Goal: Task Accomplishment & Management: Manage account settings

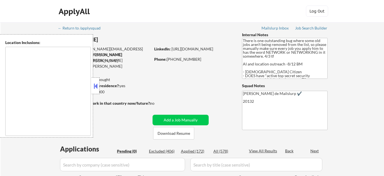
scroll to position [50, 0]
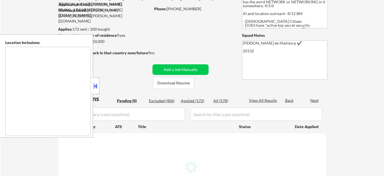
type textarea "[GEOGRAPHIC_DATA], [GEOGRAPHIC_DATA] [GEOGRAPHIC_DATA], [GEOGRAPHIC_DATA] [GEOG…"
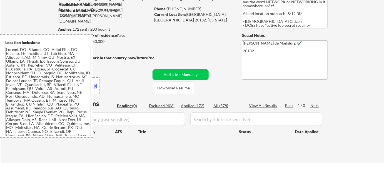
click at [97, 86] on button at bounding box center [96, 86] width 6 height 8
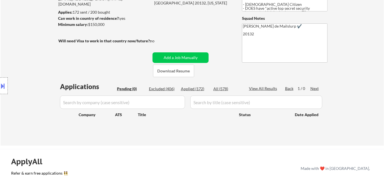
scroll to position [25, 0]
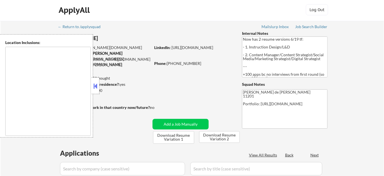
scroll to position [50, 0]
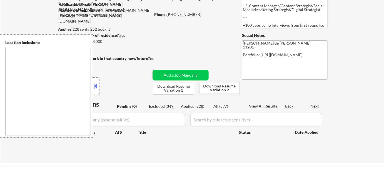
type textarea "Manhattan, NY Brooklyn, NY Jersey City, NJ Hoboken, NJ Weehawken, NJ Union City…"
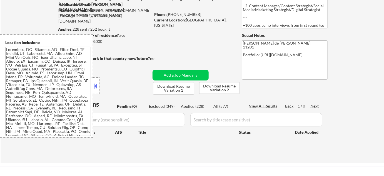
click at [171, 106] on div "Excluded (349)" at bounding box center [163, 106] width 28 height 6
click at [95, 88] on button at bounding box center [96, 86] width 6 height 8
select select ""excluded__bad_match_""
select select ""excluded__expired_""
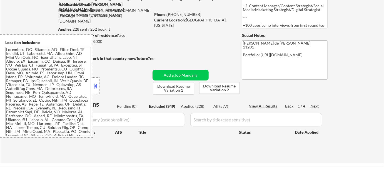
select select ""excluded__expired_""
select select ""excluded__bad_match_""
select select ""excluded""
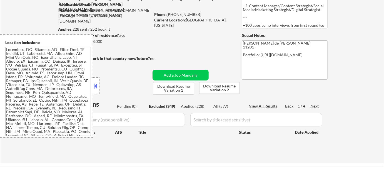
select select ""excluded__bad_match_""
select select ""excluded__location_""
select select ""excluded__expired_""
select select ""excluded__other_""
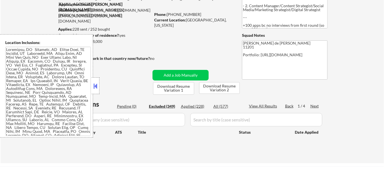
select select ""excluded__expired_""
select select ""excluded__other_""
select select ""excluded__expired_""
select select ""excluded""
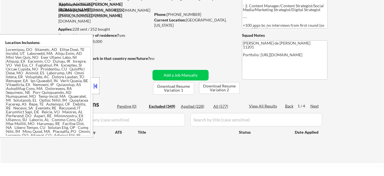
select select ""excluded__bad_match_""
select select ""excluded__location_""
select select ""excluded""
select select ""excluded__expired_""
select select ""excluded__bad_match_""
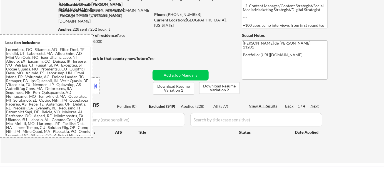
select select ""excluded__location_""
select select ""excluded""
select select ""excluded__expired_""
select select ""excluded__other_""
select select ""excluded__location_""
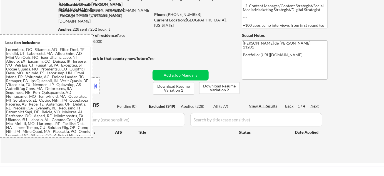
select select ""excluded__salary_""
select select ""excluded__other_""
select select ""excluded__expired_""
select select ""excluded""
select select ""excluded__location_""
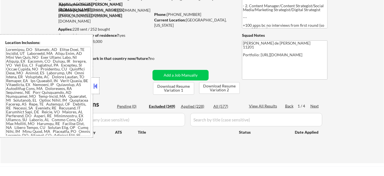
select select ""excluded__other_""
select select ""excluded""
select select ""excluded__expired_""
select select ""excluded__location_""
select select ""excluded""
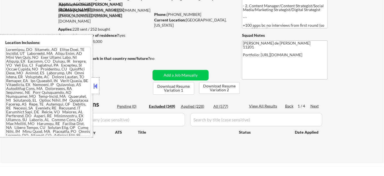
select select ""excluded__salary_""
select select ""excluded__bad_match_""
select select ""excluded""
select select ""excluded__expired_""
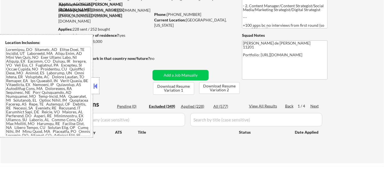
select select ""excluded__expired_""
select select ""excluded__location_""
select select ""excluded""
select select ""excluded__salary_""
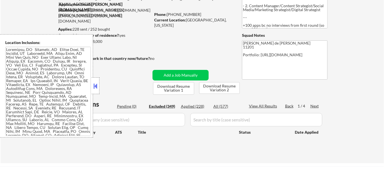
select select ""excluded__location_""
select select ""excluded""
select select ""excluded__expired_""
select select ""excluded""
select select ""excluded__location_""
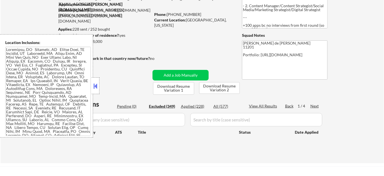
select select ""excluded""
select select ""excluded__expired_""
select select ""excluded__other_""
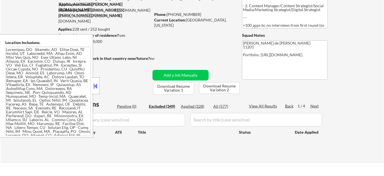
select select ""excluded__location_""
select select ""excluded__expired_""
select select ""excluded__location_""
select select ""excluded""
select select ""excluded__expired_""
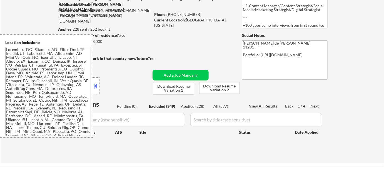
select select ""excluded__expired_""
select select ""excluded__bad_match_""
select select ""excluded__other_""
select select ""excluded""
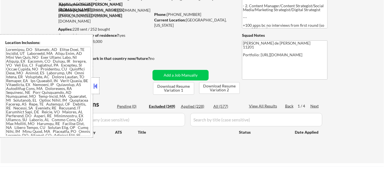
select select ""excluded__expired_""
select select ""excluded__salary_""
select select ""excluded__other_""
select select ""excluded__expired_""
select select ""excluded__location_""
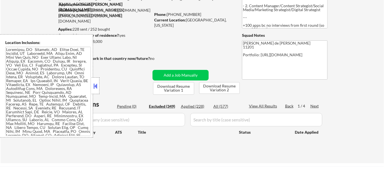
select select ""excluded__expired_""
select select ""excluded__location_""
select select ""excluded""
select select ""excluded__expired_""
select select ""excluded""
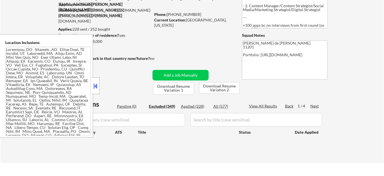
select select ""excluded__location_""
select select ""excluded__expired_""
select select ""excluded__bad_match_""
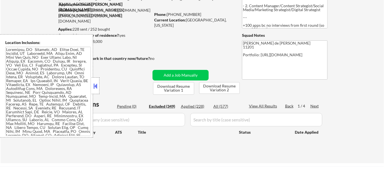
select select ""excluded__location_""
select select ""excluded__expired_""
select select ""excluded__salary_""
select select ""excluded__bad_match_""
select select ""excluded__location_""
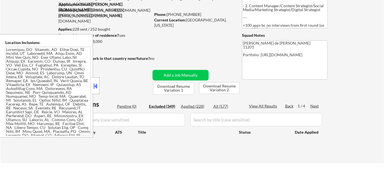
select select ""excluded__expired_""
select select ""excluded__salary_""
select select ""excluded__location_""
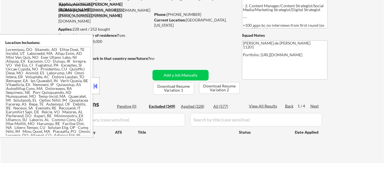
select select ""excluded__expired_""
select select ""excluded__other_""
select select ""excluded__expired_""
select select ""excluded__bad_match_""
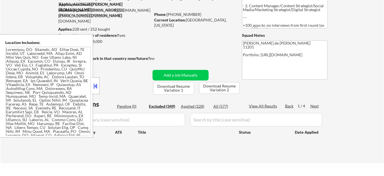
select select ""excluded__location_""
select select ""excluded__salary_""
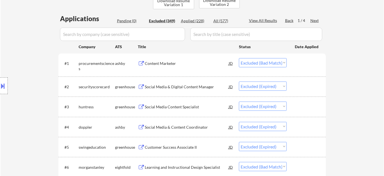
scroll to position [151, 0]
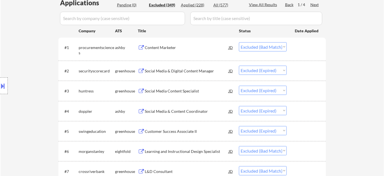
click at [161, 46] on div "Content Marketer" at bounding box center [187, 48] width 84 height 6
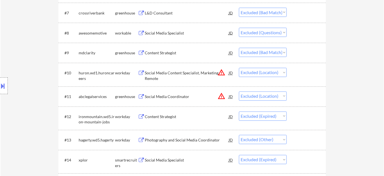
scroll to position [328, 0]
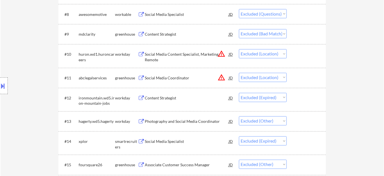
click at [163, 36] on div "Content Strategist" at bounding box center [187, 35] width 84 height 6
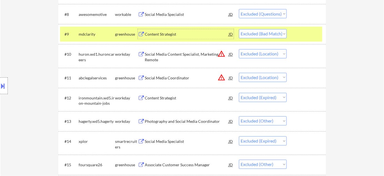
click at [257, 29] on select "Choose an option... Pending Applied Excluded (Questions) Excluded (Expired) Exc…" at bounding box center [263, 33] width 48 height 9
select select ""excluded""
click at [239, 29] on select "Choose an option... Pending Applied Excluded (Questions) Excluded (Expired) Exc…" at bounding box center [263, 33] width 48 height 9
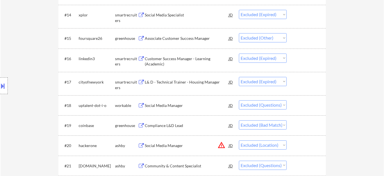
scroll to position [480, 0]
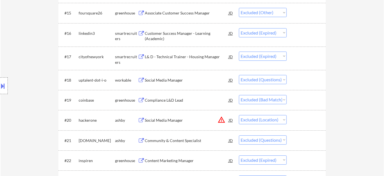
click at [157, 81] on div "Social Media Manager" at bounding box center [187, 80] width 84 height 6
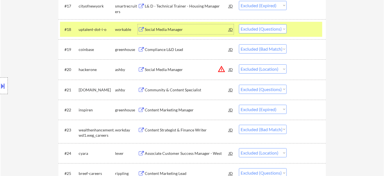
scroll to position [556, 0]
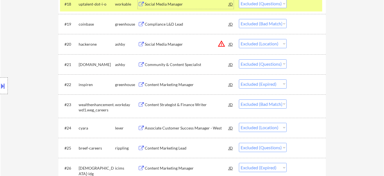
click at [183, 63] on div "Community & Content Specialist" at bounding box center [187, 65] width 84 height 6
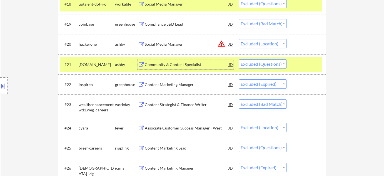
click at [259, 64] on select "Choose an option... Pending Applied Excluded (Questions) Excluded (Expired) Exc…" at bounding box center [263, 63] width 48 height 9
click at [239, 59] on select "Choose an option... Pending Applied Excluded (Questions) Excluded (Expired) Exc…" at bounding box center [263, 63] width 48 height 9
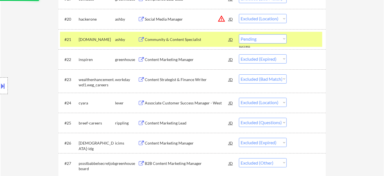
select select ""excluded__expired_""
select select ""excluded__bad_match_""
select select ""excluded__location_""
select select ""excluded""
select select ""excluded__expired_""
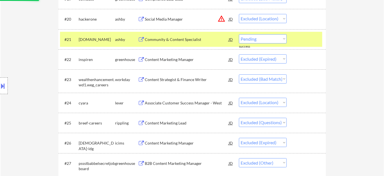
select select ""excluded__other_""
select select ""excluded__location_""
select select ""excluded__salary_""
select select ""excluded__other_""
select select ""excluded__expired_""
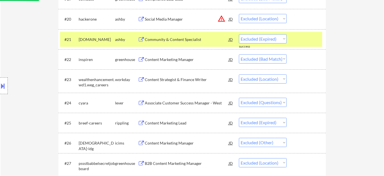
select select ""excluded""
select select ""excluded__location_""
select select ""excluded__other_""
select select ""excluded""
select select ""excluded__expired_""
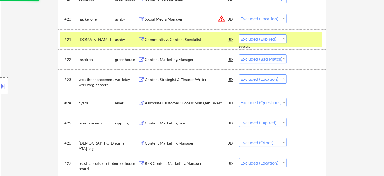
select select ""excluded__location_""
select select ""excluded""
select select ""excluded__salary_""
select select ""excluded__bad_match_""
select select ""excluded""
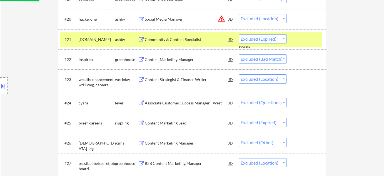
select select ""excluded__expired_""
select select ""excluded__location_""
select select ""excluded""
select select ""excluded__salary_""
select select ""excluded__location_""
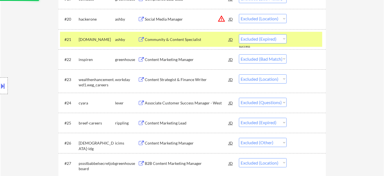
select select ""excluded""
select select ""excluded__expired_""
select select ""excluded""
select select ""excluded__location_""
select select ""excluded""
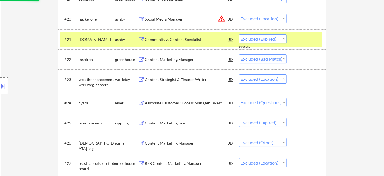
select select ""excluded__expired_""
select select ""excluded__other_""
select select ""excluded__location_""
select select ""excluded__expired_""
select select ""excluded__location_""
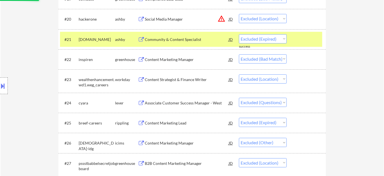
select select ""excluded""
select select ""excluded__expired_""
select select ""excluded__bad_match_""
select select ""excluded__other_""
select select ""excluded""
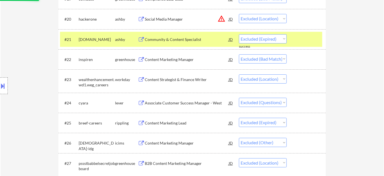
select select ""excluded__expired_""
select select ""excluded__salary_""
select select ""excluded__other_""
select select ""excluded__expired_""
select select ""excluded__location_""
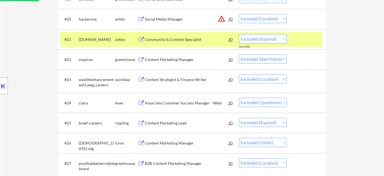
select select ""excluded__expired_""
select select ""excluded__location_""
select select ""excluded""
select select ""excluded__expired_""
select select ""excluded""
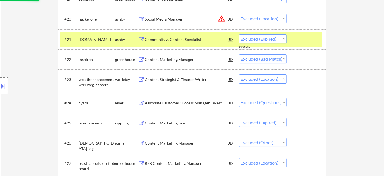
select select ""excluded__location_""
select select ""excluded__expired_""
select select ""excluded__bad_match_""
select select ""excluded__location_""
select select ""excluded__expired_""
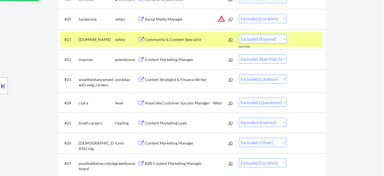
select select ""excluded__salary_""
select select ""excluded__bad_match_""
select select ""excluded__location_""
select select ""excluded__expired_""
select select ""excluded__salary_""
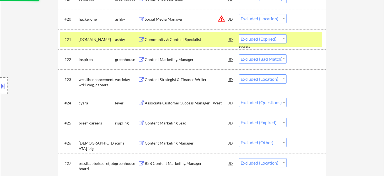
select select ""excluded__location_""
select select ""excluded__expired_""
select select ""excluded__other_""
select select ""excluded__expired_""
select select ""excluded__bad_match_""
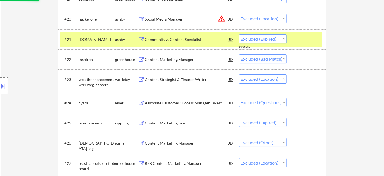
select select ""excluded__location_""
select select ""excluded__salary_""
select select ""excluded__location_""
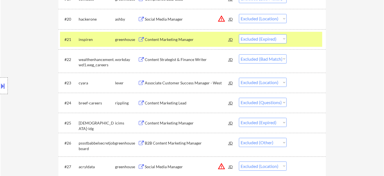
click at [183, 99] on div "Content Marketing Lead" at bounding box center [187, 103] width 84 height 10
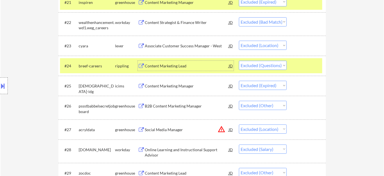
scroll to position [631, 0]
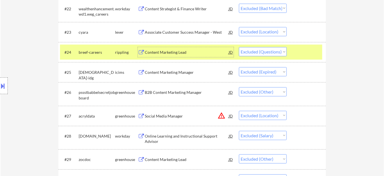
click at [263, 52] on select "Choose an option... Pending Applied Excluded (Questions) Excluded (Expired) Exc…" at bounding box center [263, 51] width 48 height 9
select select ""excluded__location_""
click at [239, 47] on select "Choose an option... Pending Applied Excluded (Questions) Excluded (Expired) Exc…" at bounding box center [263, 51] width 48 height 9
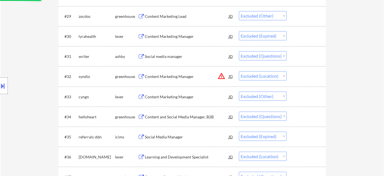
scroll to position [783, 0]
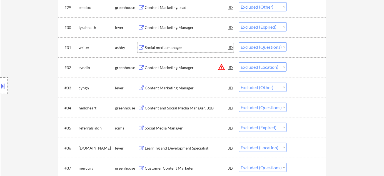
click at [171, 46] on div "Social media manager" at bounding box center [187, 48] width 84 height 6
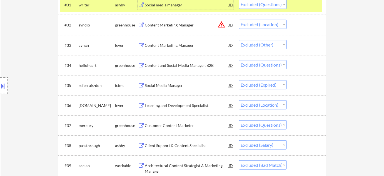
scroll to position [834, 0]
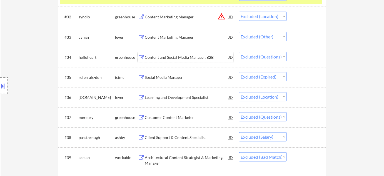
click at [183, 58] on div "Content and Social Media Manager, B2B" at bounding box center [187, 57] width 84 height 6
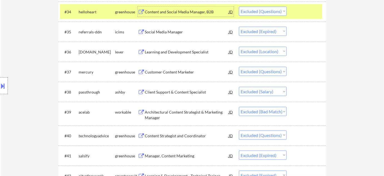
scroll to position [884, 0]
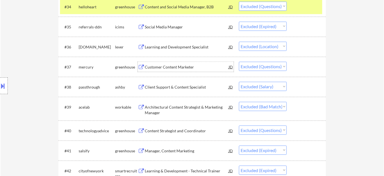
click at [181, 69] on div "Customer Content Marketer" at bounding box center [187, 67] width 84 height 6
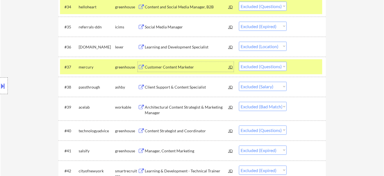
click at [243, 65] on select "Choose an option... Pending Applied Excluded (Questions) Excluded (Expired) Exc…" at bounding box center [263, 66] width 48 height 9
select select ""excluded__expired_""
click at [239, 62] on select "Choose an option... Pending Applied Excluded (Questions) Excluded (Expired) Exc…" at bounding box center [263, 66] width 48 height 9
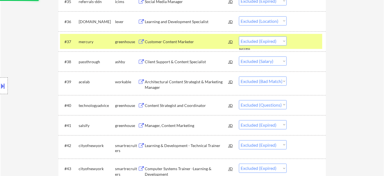
scroll to position [934, 0]
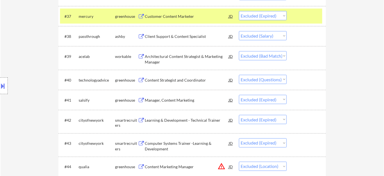
click at [188, 79] on div "Content Strategist and Coordinator" at bounding box center [187, 80] width 84 height 6
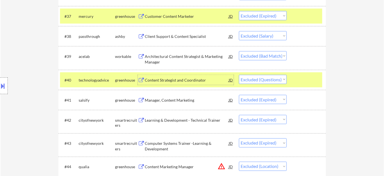
click at [260, 76] on select "Choose an option... Pending Applied Excluded (Questions) Excluded (Expired) Exc…" at bounding box center [263, 79] width 48 height 9
select select ""excluded__expired_""
click at [239, 75] on select "Choose an option... Pending Applied Excluded (Questions) Excluded (Expired) Exc…" at bounding box center [263, 79] width 48 height 9
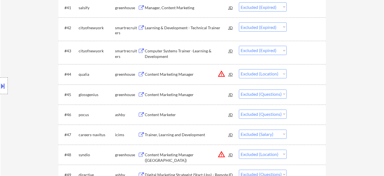
scroll to position [1036, 0]
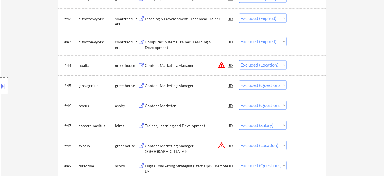
click at [168, 106] on div "Content Marketer" at bounding box center [187, 106] width 84 height 6
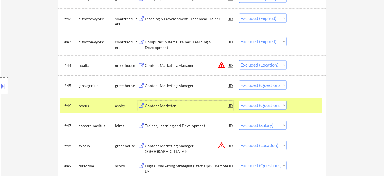
click at [262, 103] on select "Choose an option... Pending Applied Excluded (Questions) Excluded (Expired) Exc…" at bounding box center [263, 105] width 48 height 9
click at [239, 101] on select "Choose an option... Pending Applied Excluded (Questions) Excluded (Expired) Exc…" at bounding box center [263, 105] width 48 height 9
select select ""excluded__salary_""
select select ""excluded__location_""
select select ""excluded""
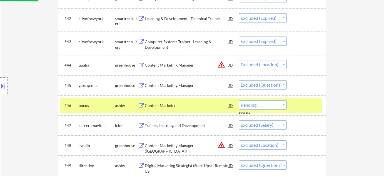
select select ""excluded__expired_""
select select ""excluded""
select select ""excluded__location_""
select select ""excluded""
select select ""excluded__expired_""
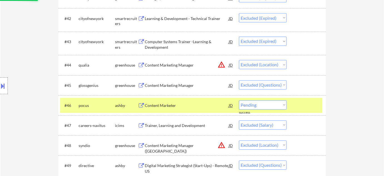
select select ""excluded__other_""
select select ""excluded__location_""
select select ""excluded__expired_""
select select ""excluded__location_""
select select ""excluded""
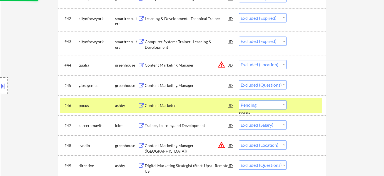
select select ""excluded__expired_""
select select ""excluded__bad_match_""
select select ""excluded__other_""
select select ""excluded""
select select ""excluded__expired_""
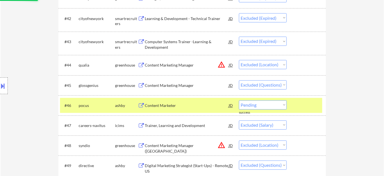
select select ""excluded__salary_""
select select ""excluded__other_""
select select ""excluded__expired_""
select select ""excluded__location_""
select select ""excluded__expired_""
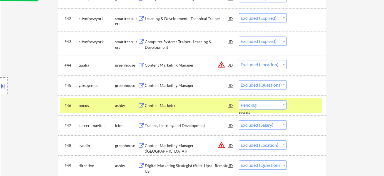
select select ""excluded__location_""
select select ""excluded""
select select ""excluded__expired_""
select select ""excluded""
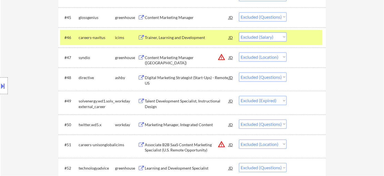
scroll to position [1111, 0]
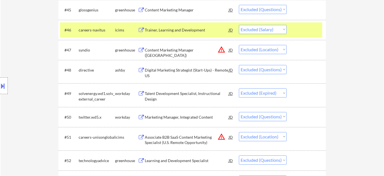
click at [198, 68] on div "Digital Marketing Strategist (Start-Ups) - Remote US" at bounding box center [187, 72] width 84 height 11
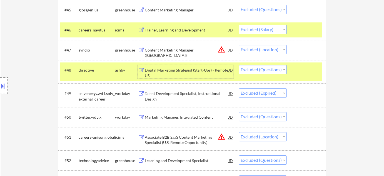
click at [266, 69] on select "Choose an option... Pending Applied Excluded (Questions) Excluded (Expired) Exc…" at bounding box center [263, 69] width 48 height 9
click at [239, 65] on select "Choose an option... Pending Applied Excluded (Questions) Excluded (Expired) Exc…" at bounding box center [263, 69] width 48 height 9
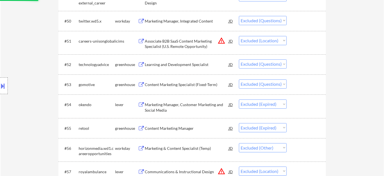
scroll to position [1212, 0]
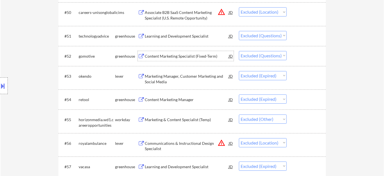
click at [193, 58] on div "Content Marketing Specialist (Fixed-Term)" at bounding box center [187, 56] width 84 height 6
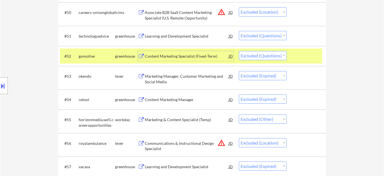
click at [256, 53] on select "Choose an option... Pending Applied Excluded (Questions) Excluded (Expired) Exc…" at bounding box center [263, 55] width 48 height 9
click at [239, 51] on select "Choose an option... Pending Applied Excluded (Questions) Excluded (Expired) Exc…" at bounding box center [263, 55] width 48 height 9
click at [163, 81] on div "Marketing Manager, Customer Marketing and Social Media" at bounding box center [187, 78] width 84 height 11
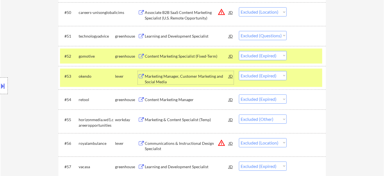
click at [270, 77] on select "Choose an option... Pending Applied Excluded (Questions) Excluded (Expired) Exc…" at bounding box center [263, 75] width 48 height 9
click at [239, 71] on select "Choose an option... Pending Applied Excluded (Questions) Excluded (Expired) Exc…" at bounding box center [263, 75] width 48 height 9
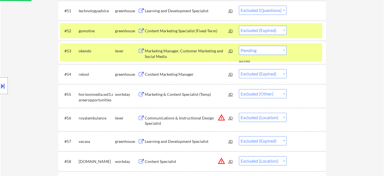
scroll to position [1263, 0]
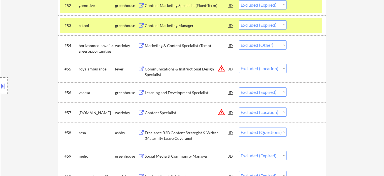
click at [163, 26] on div "Content Marketing Manager" at bounding box center [187, 26] width 84 height 6
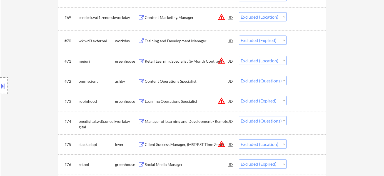
scroll to position [1617, 0]
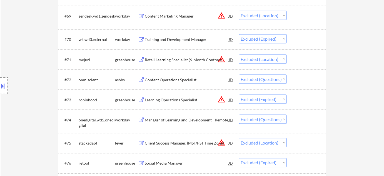
click at [169, 81] on div "Content Operations Specialist" at bounding box center [187, 80] width 84 height 6
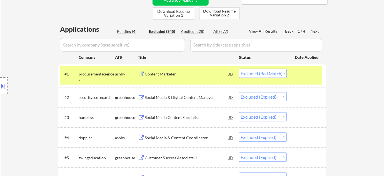
scroll to position [126, 0]
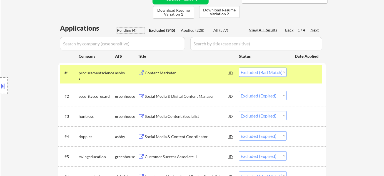
click at [130, 31] on div "Pending (4)" at bounding box center [131, 31] width 28 height 6
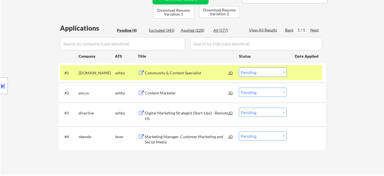
click at [170, 72] on div "Community & Content Specialist" at bounding box center [187, 73] width 84 height 6
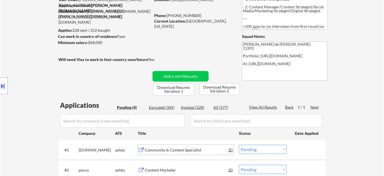
scroll to position [101, 0]
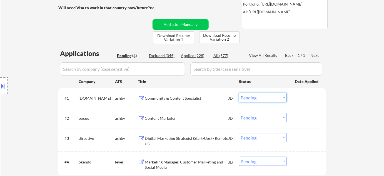
click at [253, 100] on select "Choose an option... Pending Applied Excluded (Questions) Excluded (Expired) Exc…" at bounding box center [263, 97] width 48 height 9
click at [239, 93] on select "Choose an option... Pending Applied Excluded (Questions) Excluded (Expired) Exc…" at bounding box center [263, 97] width 48 height 9
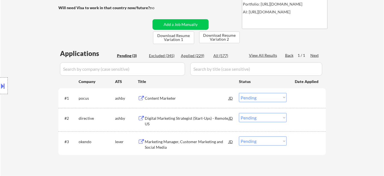
click at [173, 100] on div "Content Marketer" at bounding box center [187, 98] width 84 height 6
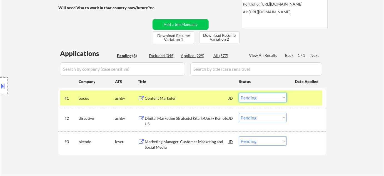
click at [256, 96] on select "Choose an option... Pending Applied Excluded (Questions) Excluded (Expired) Exc…" at bounding box center [263, 97] width 48 height 9
click at [239, 93] on select "Choose an option... Pending Applied Excluded (Questions) Excluded (Expired) Exc…" at bounding box center [263, 97] width 48 height 9
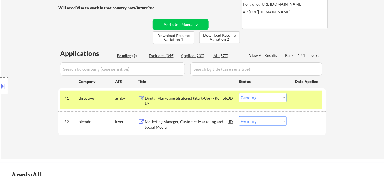
click at [164, 126] on div "Marketing Manager, Customer Marketing and Social Media" at bounding box center [187, 124] width 84 height 11
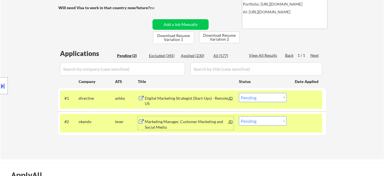
click at [271, 120] on select "Choose an option... Pending Applied Excluded (Questions) Excluded (Expired) Exc…" at bounding box center [263, 120] width 48 height 9
click at [239, 116] on select "Choose an option... Pending Applied Excluded (Questions) Excluded (Expired) Exc…" at bounding box center [263, 120] width 48 height 9
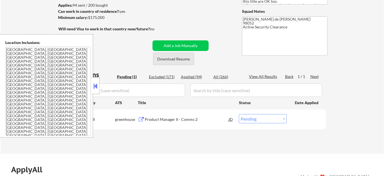
scroll to position [76, 0]
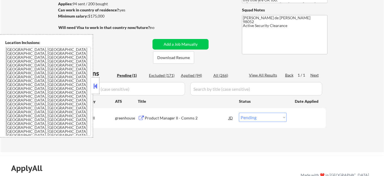
click at [96, 84] on button at bounding box center [96, 86] width 6 height 8
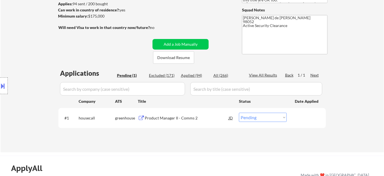
click at [159, 117] on div "Product Manager II - Comms 2" at bounding box center [187, 118] width 84 height 6
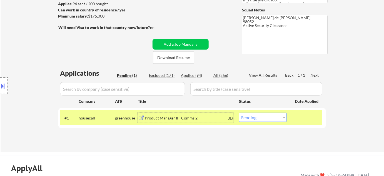
click at [273, 118] on select "Choose an option... Pending Applied Excluded (Questions) Excluded (Expired) Exc…" at bounding box center [263, 117] width 48 height 9
select select ""excluded__salary_""
click at [239, 113] on select "Choose an option... Pending Applied Excluded (Questions) Excluded (Expired) Exc…" at bounding box center [263, 117] width 48 height 9
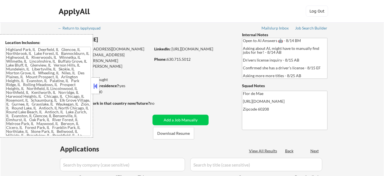
type textarea "Highland Park, IL Deerfield, IL Glencoe, IL Northbrook, IL Lake Forest, IL Bann…"
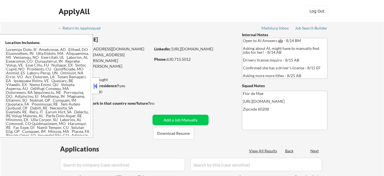
select select ""pending""
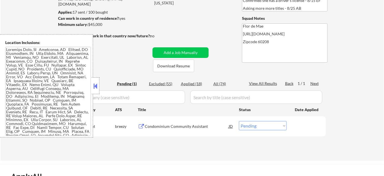
scroll to position [76, 0]
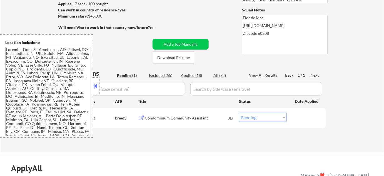
click at [94, 86] on button at bounding box center [96, 86] width 6 height 8
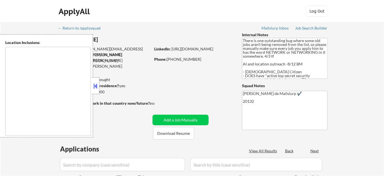
type textarea "[GEOGRAPHIC_DATA], [GEOGRAPHIC_DATA] [GEOGRAPHIC_DATA], [GEOGRAPHIC_DATA] [GEOG…"
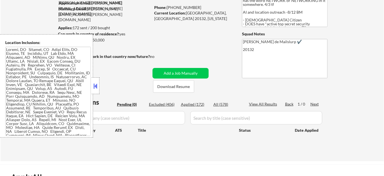
scroll to position [50, 0]
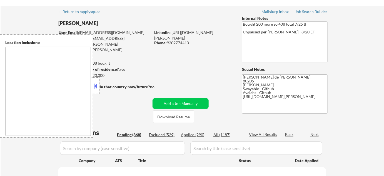
scroll to position [50, 0]
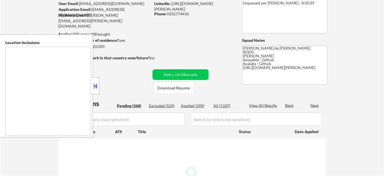
type textarea "[GEOGRAPHIC_DATA], [GEOGRAPHIC_DATA] [GEOGRAPHIC_DATA], [GEOGRAPHIC_DATA], [GEO…"
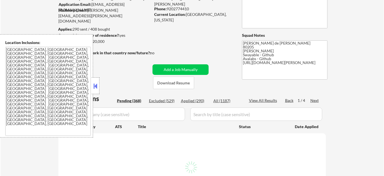
click at [97, 88] on button at bounding box center [96, 86] width 6 height 8
select select ""pending""
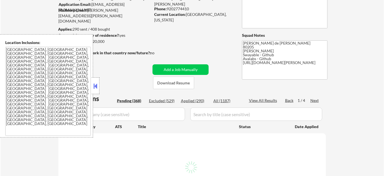
select select ""pending""
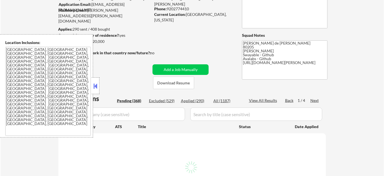
select select ""pending""
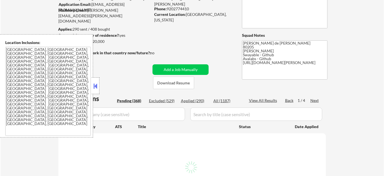
select select ""pending""
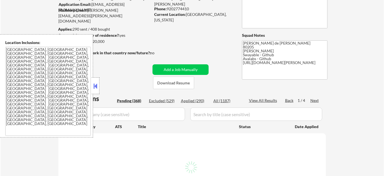
select select ""pending""
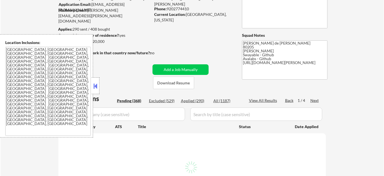
select select ""pending""
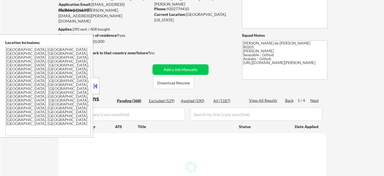
select select ""pending""
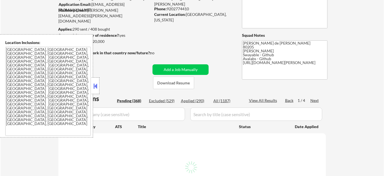
select select ""pending""
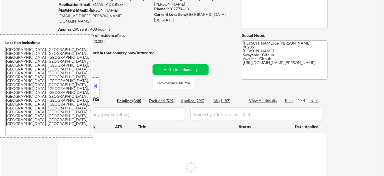
select select ""pending""
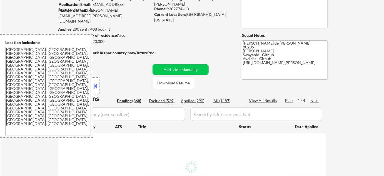
select select ""pending""
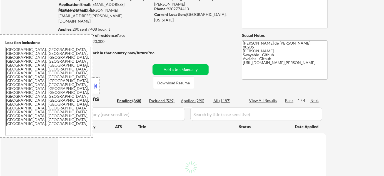
select select ""pending""
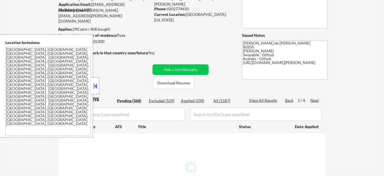
select select ""pending""
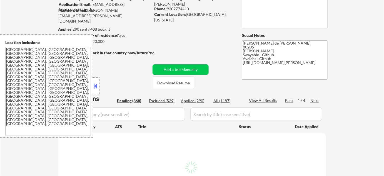
select select ""pending""
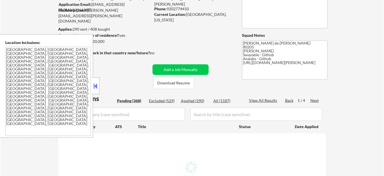
select select ""pending""
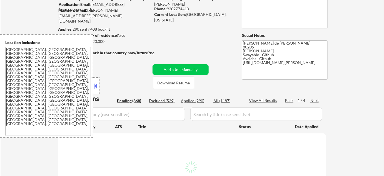
select select ""pending""
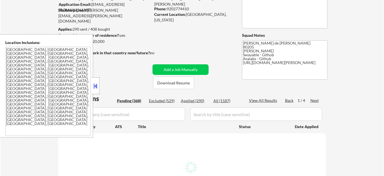
select select ""pending""
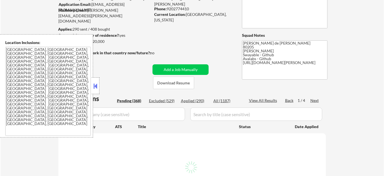
select select ""pending""
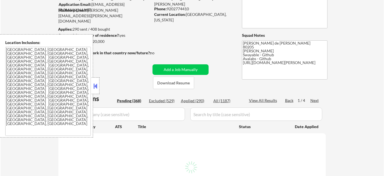
select select ""pending""
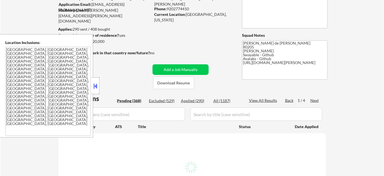
select select ""pending""
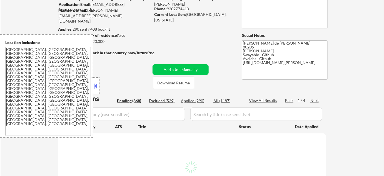
select select ""pending""
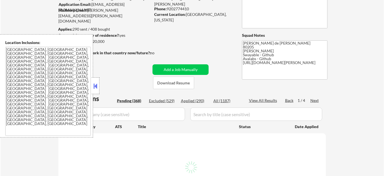
select select ""pending""
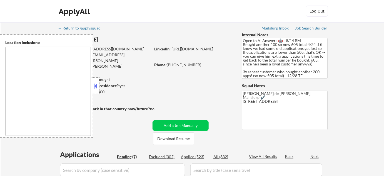
select select ""pending""
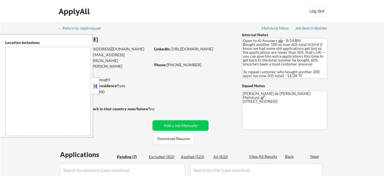
select select ""pending""
type textarea "remote"
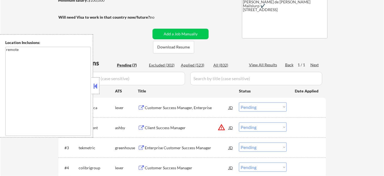
scroll to position [101, 0]
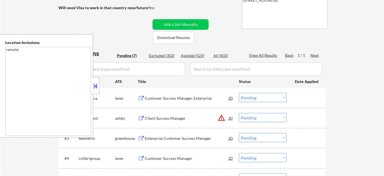
click at [95, 85] on button at bounding box center [96, 86] width 6 height 8
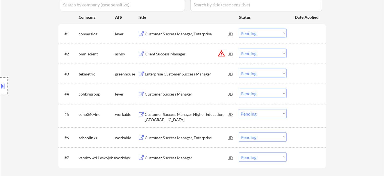
scroll to position [202, 0]
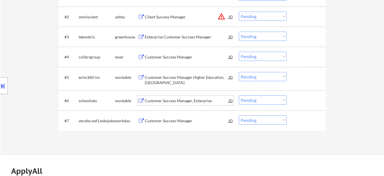
click at [169, 101] on div "Customer Success Manager, Enterprise" at bounding box center [187, 101] width 84 height 6
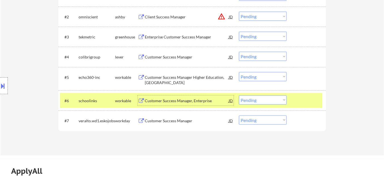
click at [260, 100] on select "Choose an option... Pending Applied Excluded (Questions) Excluded (Expired) Exc…" at bounding box center [263, 99] width 48 height 9
click at [239, 95] on select "Choose an option... Pending Applied Excluded (Questions) Excluded (Expired) Exc…" at bounding box center [263, 99] width 48 height 9
click at [157, 82] on div "Customer Success Manager Higher Education, North America" at bounding box center [187, 79] width 84 height 11
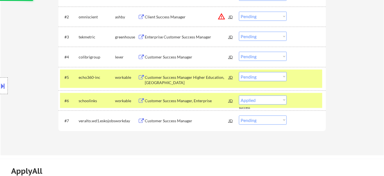
select select ""pending""
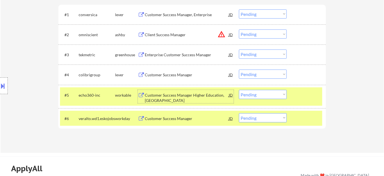
scroll to position [177, 0]
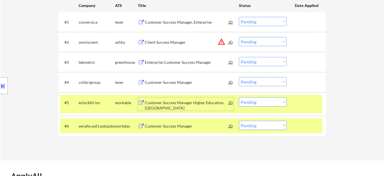
click at [185, 20] on div "Customer Success Manager, Enterprise" at bounding box center [187, 22] width 84 height 6
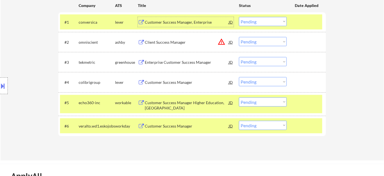
click at [160, 21] on div "Customer Success Manager, Enterprise" at bounding box center [187, 22] width 84 height 6
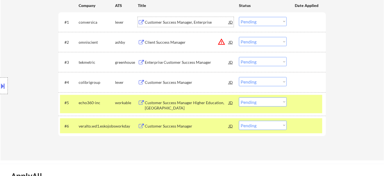
click at [255, 20] on select "Choose an option... Pending Applied Excluded (Questions) Excluded (Expired) Exc…" at bounding box center [263, 21] width 48 height 9
click at [239, 17] on select "Choose an option... Pending Applied Excluded (Questions) Excluded (Expired) Exc…" at bounding box center [263, 21] width 48 height 9
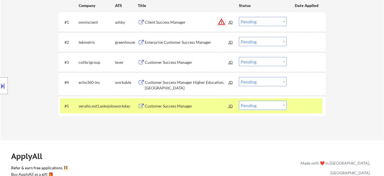
click at [219, 20] on button "warning_amber" at bounding box center [222, 22] width 8 height 8
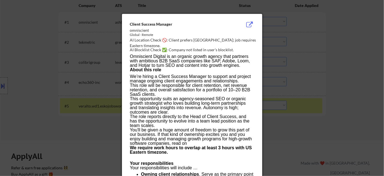
click at [299, 82] on div at bounding box center [192, 88] width 384 height 176
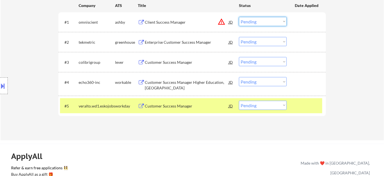
click at [249, 22] on select "Choose an option... Pending Applied Excluded (Questions) Excluded (Expired) Exc…" at bounding box center [263, 21] width 48 height 9
click at [239, 17] on select "Choose an option... Pending Applied Excluded (Questions) Excluded (Expired) Exc…" at bounding box center [263, 21] width 48 height 9
click at [192, 44] on div "Enterprise Customer Success Manager" at bounding box center [187, 42] width 84 height 6
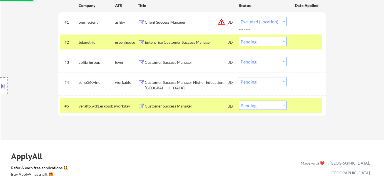
select select ""pending""
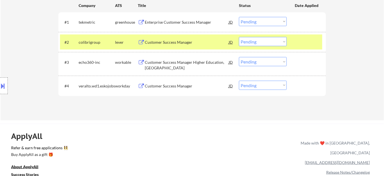
type textarea "Flor de Mae Mailslurp ✔️ 2455 West Serene Ave, Unit 940 Las Vegas, NV 89123 htt…"
click at [250, 22] on select "Choose an option... Pending Applied Excluded (Questions) Excluded (Expired) Exc…" at bounding box center [263, 21] width 48 height 9
click at [239, 17] on select "Choose an option... Pending Applied Excluded (Questions) Excluded (Expired) Exc…" at bounding box center [263, 21] width 48 height 9
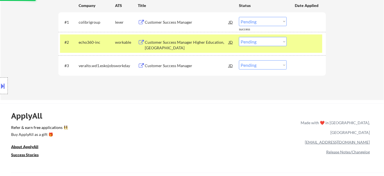
click at [175, 24] on div "Customer Success Manager" at bounding box center [187, 22] width 84 height 6
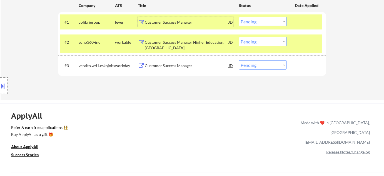
click at [248, 23] on select "Choose an option... Pending Applied Excluded (Questions) Excluded (Expired) Exc…" at bounding box center [263, 21] width 48 height 9
click at [239, 17] on select "Choose an option... Pending Applied Excluded (Questions) Excluded (Expired) Exc…" at bounding box center [263, 21] width 48 height 9
select select ""pending""
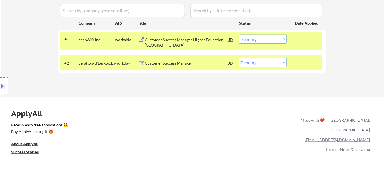
scroll to position [151, 0]
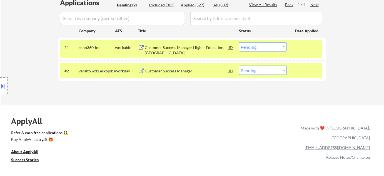
click at [165, 71] on div "Customer Success Manager" at bounding box center [187, 71] width 84 height 6
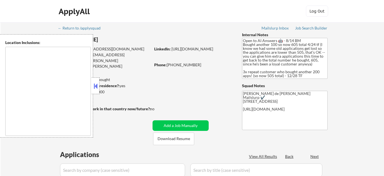
type textarea "remote"
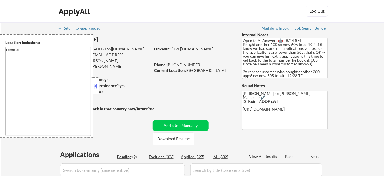
select select ""pending""
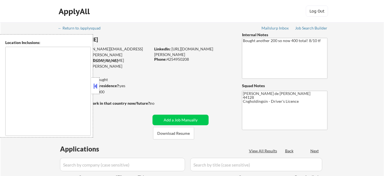
type textarea "[GEOGRAPHIC_DATA], [GEOGRAPHIC_DATA] [GEOGRAPHIC_DATA], [GEOGRAPHIC_DATA] [GEOG…"
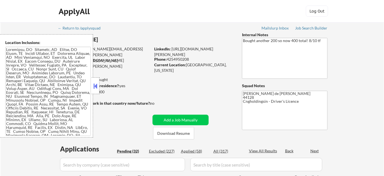
select select ""pending""
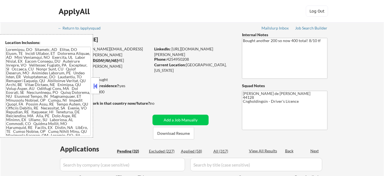
select select ""pending""
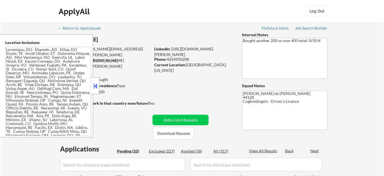
select select ""pending""
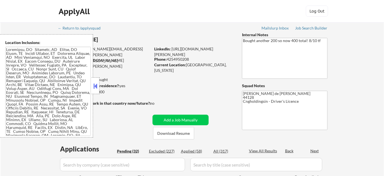
select select ""pending""
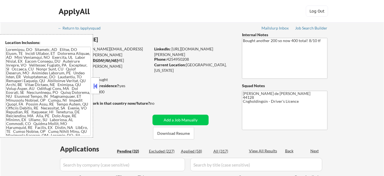
select select ""pending""
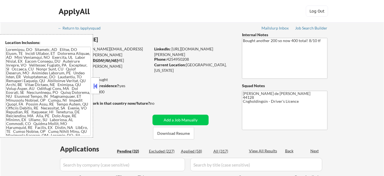
select select ""pending""
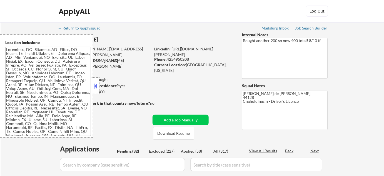
select select ""pending""
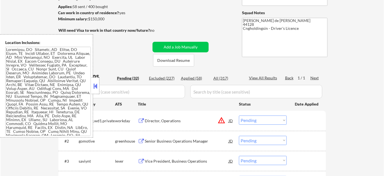
scroll to position [76, 0]
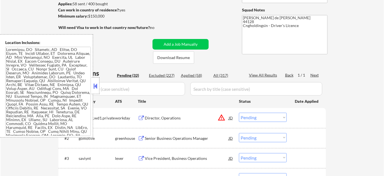
click at [96, 85] on button at bounding box center [96, 86] width 6 height 8
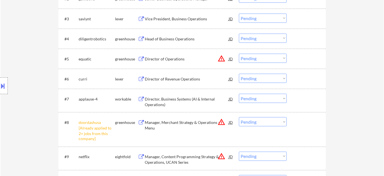
scroll to position [227, 0]
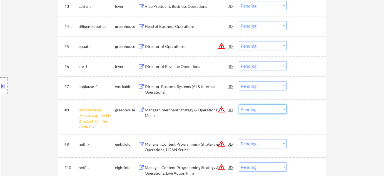
click at [257, 113] on select "Choose an option... Pending Applied Excluded (Questions) Excluded (Expired) Exc…" at bounding box center [263, 108] width 48 height 9
click at [239, 104] on select "Choose an option... Pending Applied Excluded (Questions) Excluded (Expired) Exc…" at bounding box center [263, 108] width 48 height 9
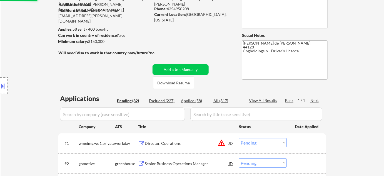
select select ""pending""
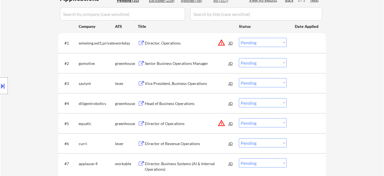
scroll to position [151, 0]
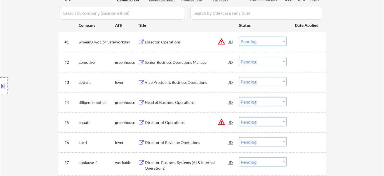
click at [170, 102] on div "Head of Business Operations" at bounding box center [187, 102] width 84 height 6
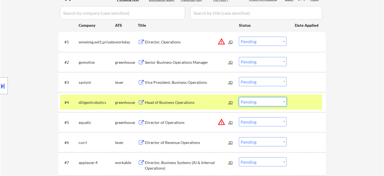
click at [271, 100] on select "Choose an option... Pending Applied Excluded (Questions) Excluded (Expired) Exc…" at bounding box center [263, 101] width 48 height 9
click at [239, 97] on select "Choose an option... Pending Applied Excluded (Questions) Excluded (Expired) Exc…" at bounding box center [263, 101] width 48 height 9
select select ""pending""
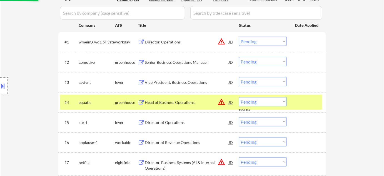
scroll to position [202, 0]
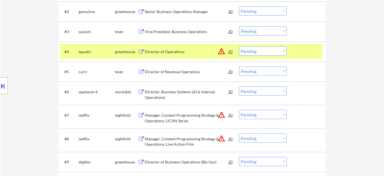
click at [188, 73] on div "Director of Revenue Operations" at bounding box center [187, 72] width 84 height 6
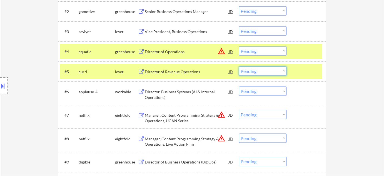
click at [261, 69] on select "Choose an option... Pending Applied Excluded (Questions) Excluded (Expired) Exc…" at bounding box center [263, 70] width 48 height 9
click at [239, 66] on select "Choose an option... Pending Applied Excluded (Questions) Excluded (Expired) Exc…" at bounding box center [263, 70] width 48 height 9
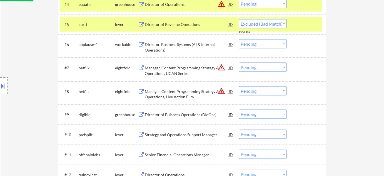
scroll to position [253, 0]
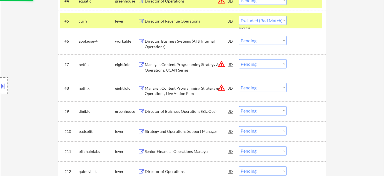
select select ""pending""
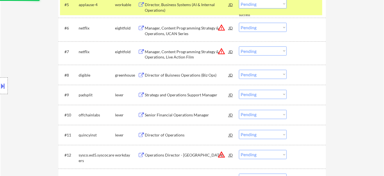
scroll to position [278, 0]
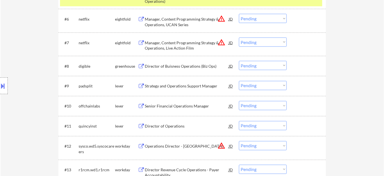
click at [184, 86] on div "Strategy and Operations Support Manager" at bounding box center [187, 86] width 84 height 6
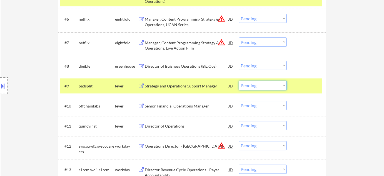
drag, startPoint x: 259, startPoint y: 85, endPoint x: 261, endPoint y: 89, distance: 5.0
click at [259, 85] on select "Choose an option... Pending Applied Excluded (Questions) Excluded (Expired) Exc…" at bounding box center [263, 85] width 48 height 9
click at [239, 81] on select "Choose an option... Pending Applied Excluded (Questions) Excluded (Expired) Exc…" at bounding box center [263, 85] width 48 height 9
click at [190, 105] on div "Senior Financial Operations Manager" at bounding box center [187, 106] width 84 height 6
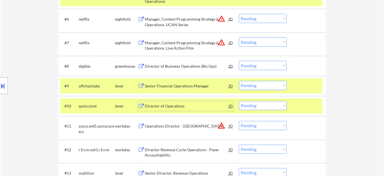
click at [255, 80] on div "#9 offchainlabs lever Senior Financial Operations Manager JD warning_amber Choo…" at bounding box center [191, 85] width 262 height 15
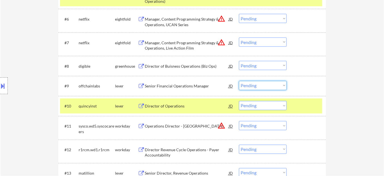
click at [261, 87] on select "Choose an option... Pending Applied Excluded (Questions) Excluded (Expired) Exc…" at bounding box center [263, 85] width 48 height 9
click at [239, 81] on select "Choose an option... Pending Applied Excluded (Questions) Excluded (Expired) Exc…" at bounding box center [263, 85] width 48 height 9
click at [169, 103] on div "Director of Operations" at bounding box center [187, 106] width 84 height 10
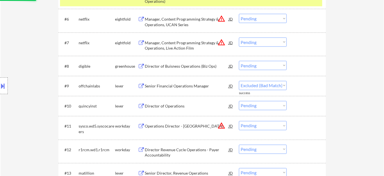
select select ""pending""
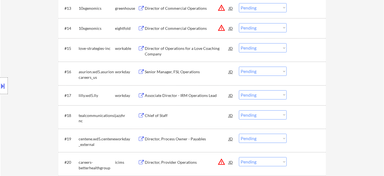
scroll to position [455, 0]
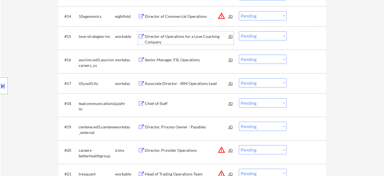
click at [158, 42] on div "Director of Operations for a Love Coaching Company" at bounding box center [187, 39] width 84 height 11
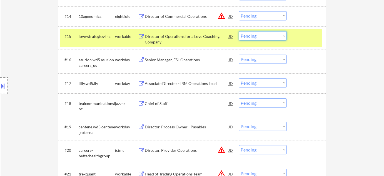
drag, startPoint x: 257, startPoint y: 34, endPoint x: 259, endPoint y: 40, distance: 6.0
click at [257, 34] on select "Choose an option... Pending Applied Excluded (Questions) Excluded (Expired) Exc…" at bounding box center [263, 35] width 48 height 9
click at [239, 31] on select "Choose an option... Pending Applied Excluded (Questions) Excluded (Expired) Exc…" at bounding box center [263, 35] width 48 height 9
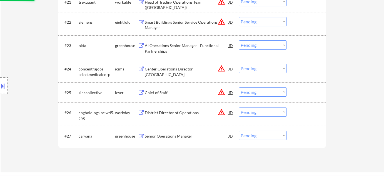
scroll to position [631, 0]
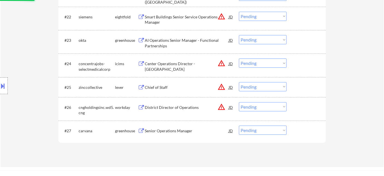
select select ""pending""
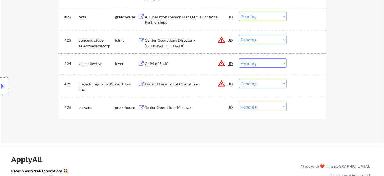
scroll to position [606, 0]
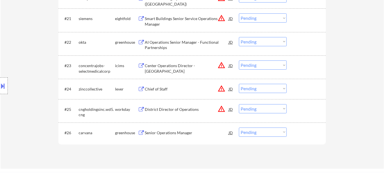
click at [223, 88] on button "warning_amber" at bounding box center [222, 88] width 8 height 8
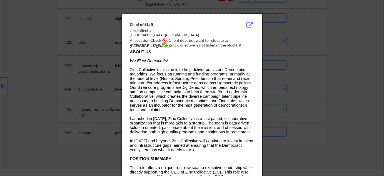
click at [327, 94] on div at bounding box center [192, 88] width 384 height 176
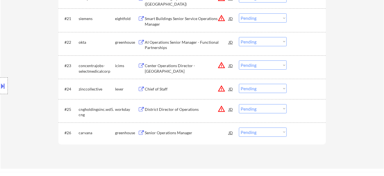
click at [163, 88] on div "Chief of Staff" at bounding box center [187, 89] width 84 height 6
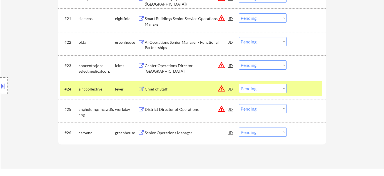
click at [5, 83] on button at bounding box center [3, 85] width 6 height 9
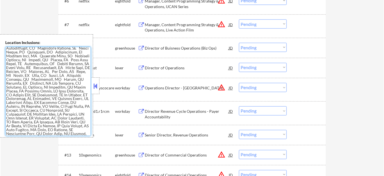
scroll to position [473, 0]
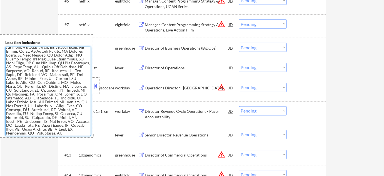
click at [96, 88] on button at bounding box center [96, 86] width 6 height 8
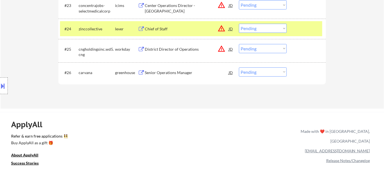
scroll to position [675, 0]
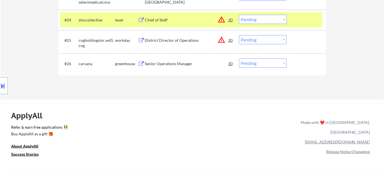
click at [154, 21] on div "Chief of Staff" at bounding box center [187, 20] width 84 height 6
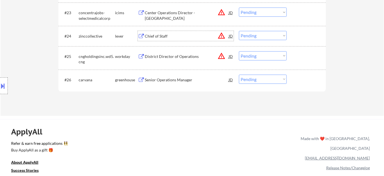
scroll to position [631, 0]
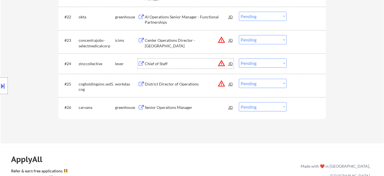
click at [223, 63] on button "warning_amber" at bounding box center [222, 63] width 8 height 8
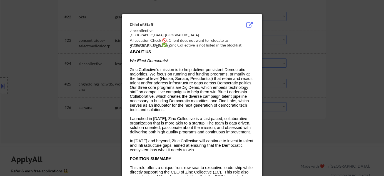
click at [305, 77] on div at bounding box center [192, 88] width 384 height 176
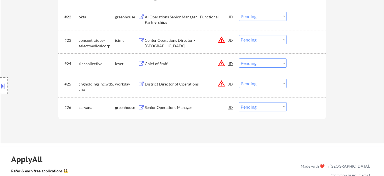
click at [265, 65] on select "Choose an option... Pending Applied Excluded (Questions) Excluded (Expired) Exc…" at bounding box center [263, 62] width 48 height 9
click at [239, 58] on select "Choose an option... Pending Applied Excluded (Questions) Excluded (Expired) Exc…" at bounding box center [263, 62] width 48 height 9
select select ""pending""
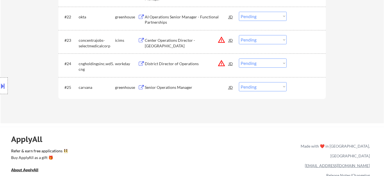
scroll to position [581, 0]
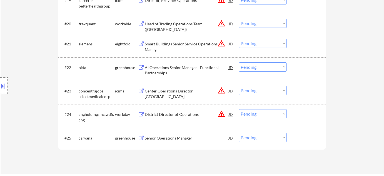
click at [221, 23] on button "warning_amber" at bounding box center [222, 23] width 8 height 8
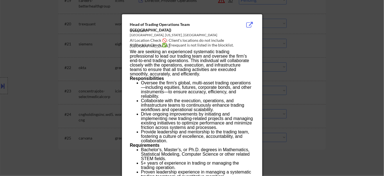
click at [317, 82] on div at bounding box center [192, 88] width 384 height 176
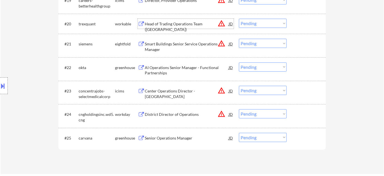
click at [187, 21] on div "Head of Trading Operations Team ([GEOGRAPHIC_DATA])" at bounding box center [187, 26] width 84 height 11
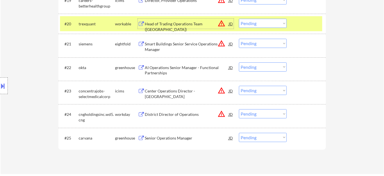
click at [258, 23] on select "Choose an option... Pending Applied Excluded (Questions) Excluded (Expired) Exc…" at bounding box center [263, 23] width 48 height 9
click at [239, 19] on select "Choose an option... Pending Applied Excluded (Questions) Excluded (Expired) Exc…" at bounding box center [263, 23] width 48 height 9
select select ""pending""
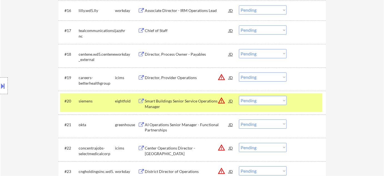
scroll to position [480, 0]
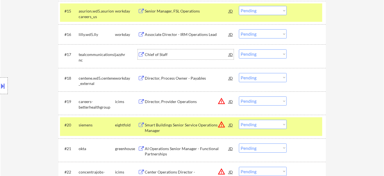
click at [159, 53] on div "Chief of Staff" at bounding box center [187, 55] width 84 height 6
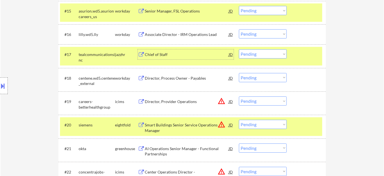
click at [1, 84] on button at bounding box center [3, 85] width 6 height 9
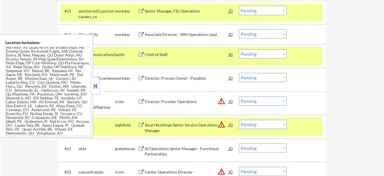
scroll to position [32, 0]
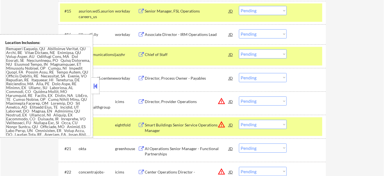
click at [100, 86] on div "centene.wd5.centene_external" at bounding box center [97, 80] width 36 height 11
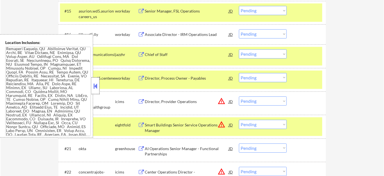
click at [97, 81] on div at bounding box center [96, 85] width 8 height 17
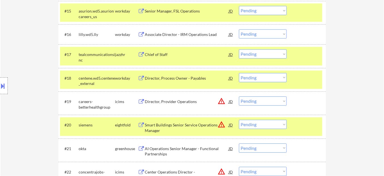
click at [275, 49] on select "Choose an option... Pending Applied Excluded (Questions) Excluded (Expired) Exc…" at bounding box center [263, 53] width 48 height 9
click at [239, 49] on select "Choose an option... Pending Applied Excluded (Questions) Excluded (Expired) Exc…" at bounding box center [263, 53] width 48 height 9
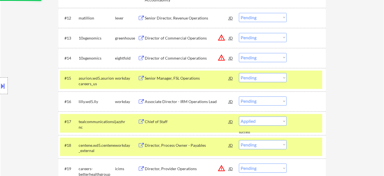
scroll to position [404, 0]
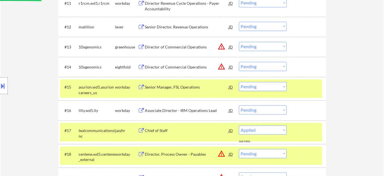
select select ""pending""
click at [223, 45] on button "warning_amber" at bounding box center [222, 47] width 8 height 8
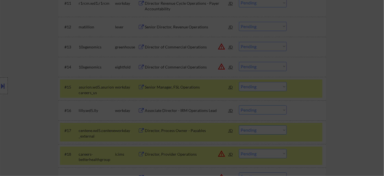
click at [351, 44] on div at bounding box center [192, 88] width 384 height 176
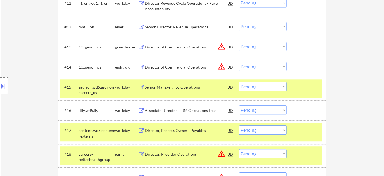
click at [224, 44] on button "warning_amber" at bounding box center [222, 47] width 8 height 8
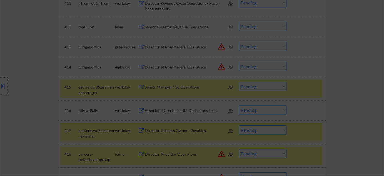
click at [340, 54] on div at bounding box center [192, 88] width 384 height 176
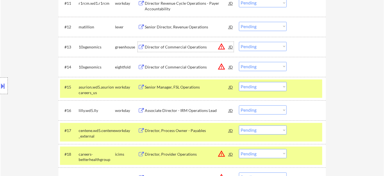
click at [179, 46] on div "Director of Commercial Operations" at bounding box center [187, 47] width 84 height 6
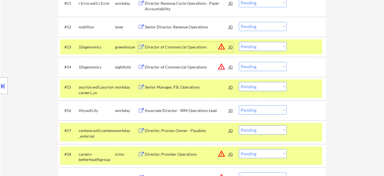
click at [257, 52] on div "#13 10xgenomics greenhouse Director of Commercial Operations JD warning_amber C…" at bounding box center [191, 46] width 262 height 15
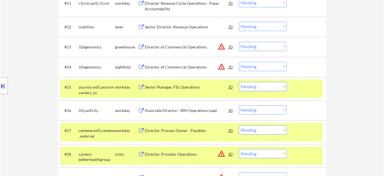
click at [262, 49] on select "Choose an option... Pending Applied Excluded (Questions) Excluded (Expired) Exc…" at bounding box center [263, 46] width 48 height 9
click at [239, 42] on select "Choose an option... Pending Applied Excluded (Questions) Excluded (Expired) Exc…" at bounding box center [263, 46] width 48 height 9
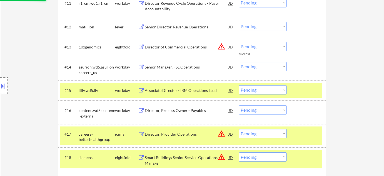
click at [259, 45] on select "Choose an option... Pending Applied Excluded (Questions) Excluded (Expired) Exc…" at bounding box center [263, 46] width 48 height 9
click at [239, 42] on select "Choose an option... Pending Applied Excluded (Questions) Excluded (Expired) Exc…" at bounding box center [263, 46] width 48 height 9
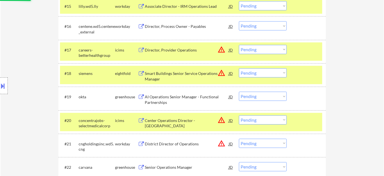
scroll to position [505, 0]
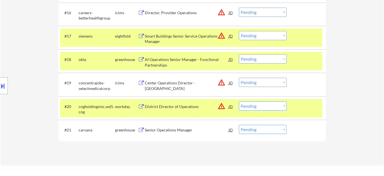
click at [220, 104] on button "warning_amber" at bounding box center [222, 106] width 8 height 8
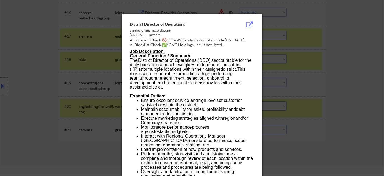
click at [286, 104] on div at bounding box center [192, 88] width 384 height 176
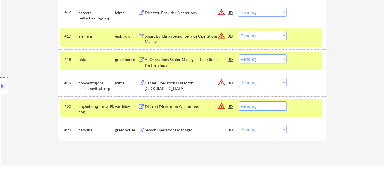
click at [175, 105] on div "District Director of Operations" at bounding box center [187, 107] width 84 height 6
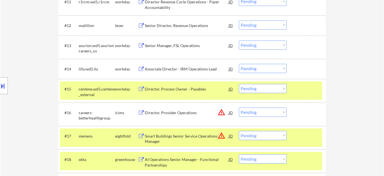
scroll to position [404, 0]
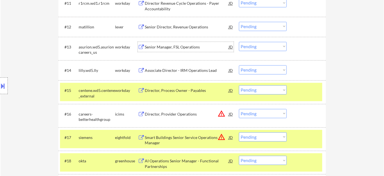
click at [183, 45] on div "Senior Manager, FSL Operations" at bounding box center [187, 47] width 84 height 6
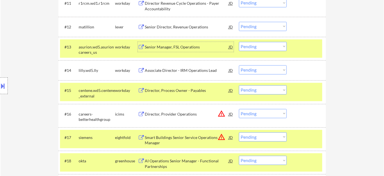
click at [6, 87] on div at bounding box center [4, 85] width 8 height 17
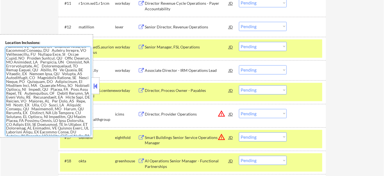
scroll to position [276, 0]
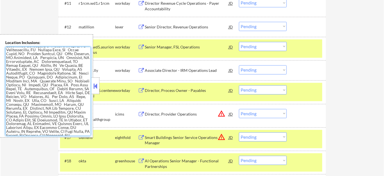
click at [94, 85] on button at bounding box center [96, 86] width 6 height 8
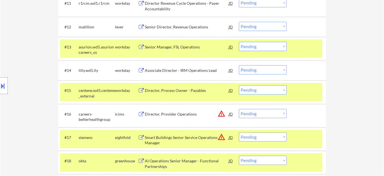
click at [257, 45] on select "Choose an option... Pending Applied Excluded (Questions) Excluded (Expired) Exc…" at bounding box center [263, 46] width 48 height 9
click at [239, 42] on select "Choose an option... Pending Applied Excluded (Questions) Excluded (Expired) Exc…" at bounding box center [263, 46] width 48 height 9
select select ""pending""
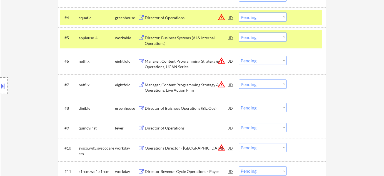
scroll to position [227, 0]
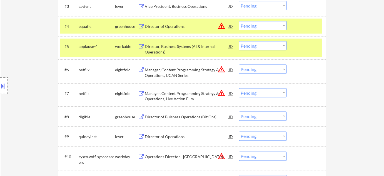
click at [155, 54] on div "#5 applause-4 workable Director, Business Systems (AI & Internal Operations) JD…" at bounding box center [191, 48] width 262 height 18
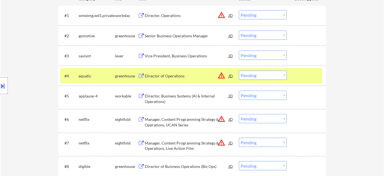
scroll to position [177, 0]
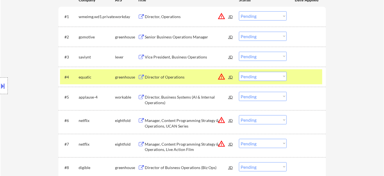
click at [170, 60] on div "Vice President, Business Operations" at bounding box center [187, 57] width 84 height 10
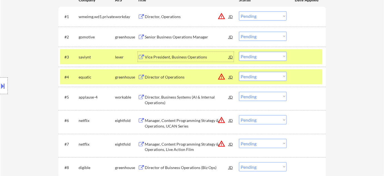
click at [257, 59] on select "Choose an option... Pending Applied Excluded (Questions) Excluded (Expired) Exc…" at bounding box center [263, 56] width 48 height 9
click at [239, 52] on select "Choose an option... Pending Applied Excluded (Questions) Excluded (Expired) Exc…" at bounding box center [263, 56] width 48 height 9
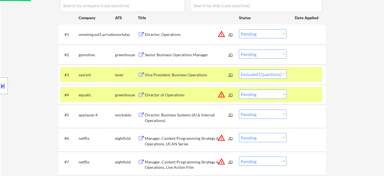
scroll to position [151, 0]
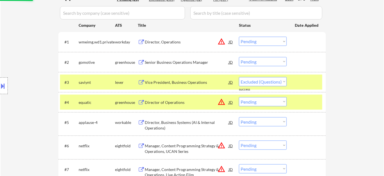
select select ""pending""
click at [166, 64] on div "Senior Business Operations Manager" at bounding box center [187, 62] width 84 height 6
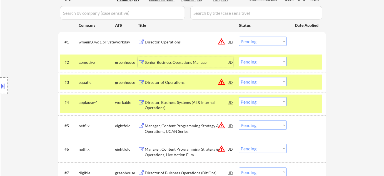
click at [271, 62] on select "Choose an option... Pending Applied Excluded (Questions) Excluded (Expired) Exc…" at bounding box center [263, 61] width 48 height 9
click at [239, 57] on select "Choose an option... Pending Applied Excluded (Questions) Excluded (Expired) Exc…" at bounding box center [263, 61] width 48 height 9
select select ""pending""
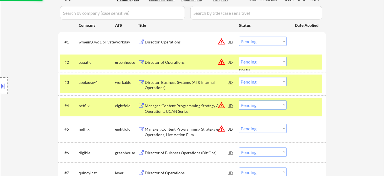
scroll to position [126, 0]
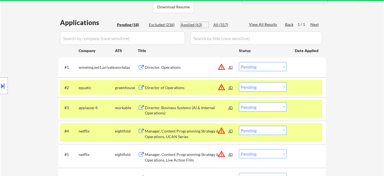
click at [192, 24] on div "Applied (63)" at bounding box center [195, 25] width 28 height 6
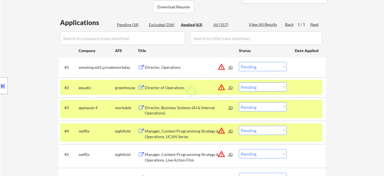
select select ""applied""
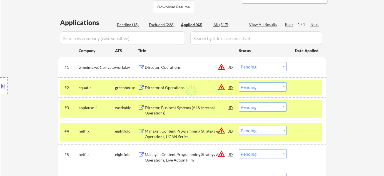
select select ""applied""
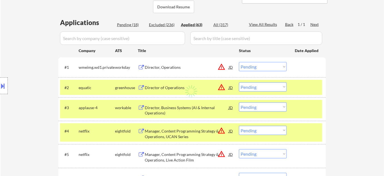
select select ""applied""
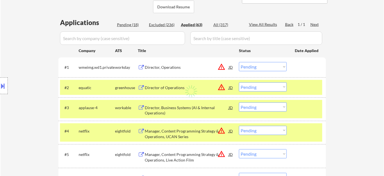
select select ""applied""
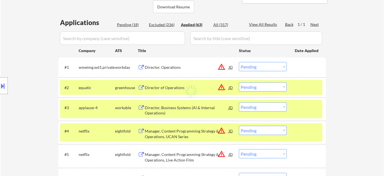
select select ""applied""
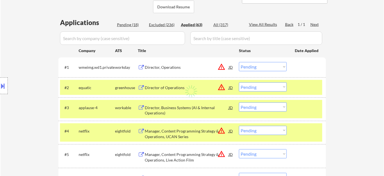
select select ""applied""
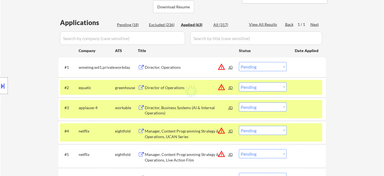
select select ""applied""
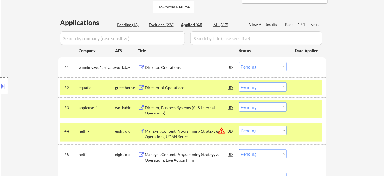
select select ""applied""
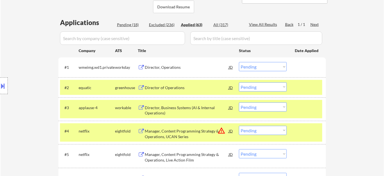
select select ""applied""
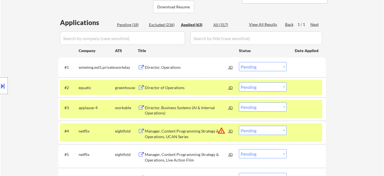
select select ""applied""
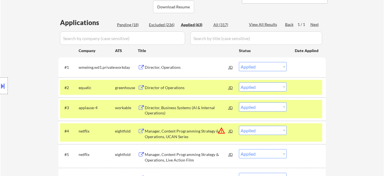
select select ""applied""
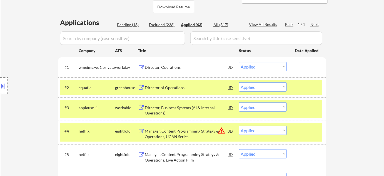
select select ""applied""
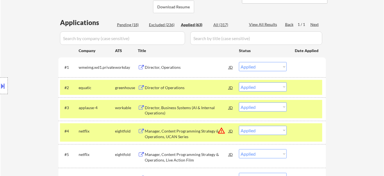
select select ""applied""
click at [258, 64] on select "Choose an option... Pending Applied Excluded (Questions) Excluded (Expired) Exc…" at bounding box center [263, 66] width 48 height 9
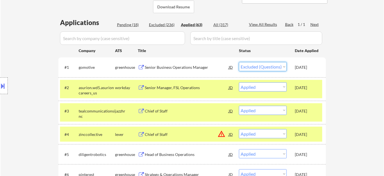
click at [239, 62] on select "Choose an option... Pending Applied Excluded (Questions) Excluded (Expired) Exc…" at bounding box center [263, 66] width 48 height 9
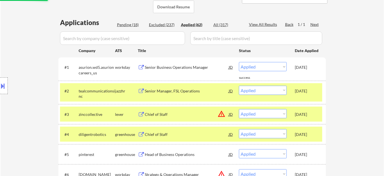
click at [134, 25] on div "Pending (18)" at bounding box center [131, 25] width 28 height 6
select select ""pending""
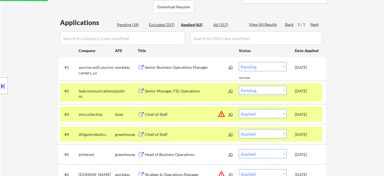
select select ""pending""
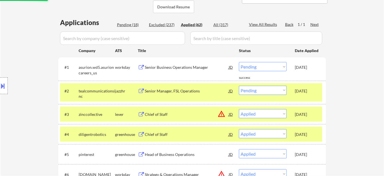
select select ""pending""
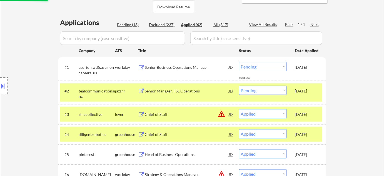
select select ""pending""
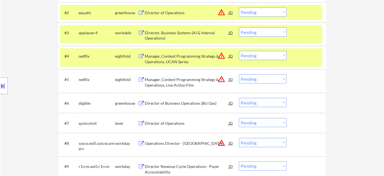
scroll to position [202, 0]
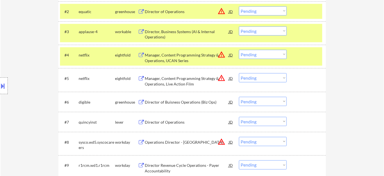
click at [163, 34] on div "Director, Business Systems (AI & Internal Operations)" at bounding box center [187, 34] width 84 height 11
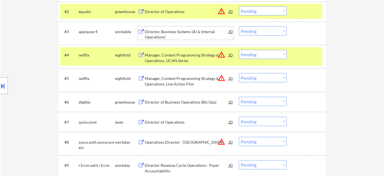
click at [269, 33] on select "Choose an option... Pending Applied Excluded (Questions) Excluded (Expired) Exc…" at bounding box center [263, 30] width 48 height 9
click at [239, 26] on select "Choose an option... Pending Applied Excluded (Questions) Excluded (Expired) Exc…" at bounding box center [263, 30] width 48 height 9
select select ""pending""
click at [223, 10] on button "warning_amber" at bounding box center [222, 11] width 8 height 8
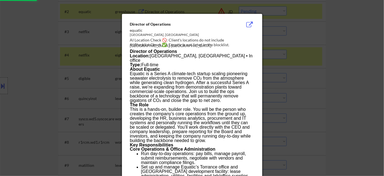
click at [281, 78] on div at bounding box center [192, 88] width 384 height 176
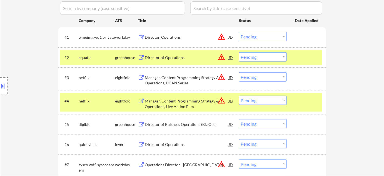
scroll to position [151, 0]
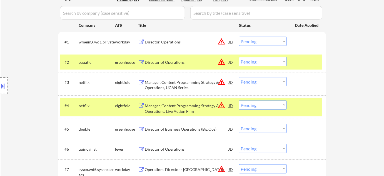
click at [168, 60] on div "Director of Operations" at bounding box center [187, 62] width 84 height 6
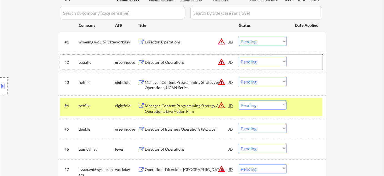
click at [255, 56] on div "#2 equatic greenhouse Director of Operations JD warning_amber Choose an option.…" at bounding box center [191, 61] width 262 height 15
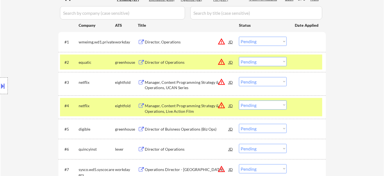
click at [263, 64] on select "Choose an option... Pending Applied Excluded (Questions) Excluded (Expired) Exc…" at bounding box center [263, 61] width 48 height 9
click at [239, 57] on select "Choose an option... Pending Applied Excluded (Questions) Excluded (Expired) Exc…" at bounding box center [263, 61] width 48 height 9
select select ""pending""
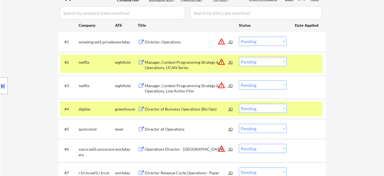
click at [195, 104] on div "Director of Buisness Operations (Biz Ops)" at bounding box center [187, 109] width 84 height 10
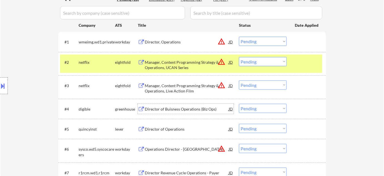
click at [255, 106] on select "Choose an option... Pending Applied Excluded (Questions) Excluded (Expired) Exc…" at bounding box center [263, 108] width 48 height 9
click at [239, 104] on select "Choose an option... Pending Applied Excluded (Questions) Excluded (Expired) Exc…" at bounding box center [263, 108] width 48 height 9
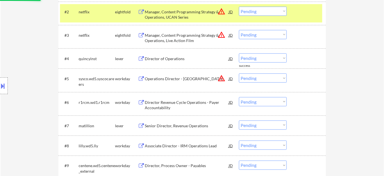
scroll to position [202, 0]
click at [164, 60] on div "Director of Operations" at bounding box center [187, 59] width 84 height 6
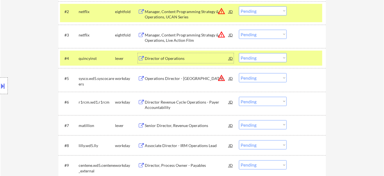
click at [262, 58] on select "Choose an option... Pending Applied Excluded (Questions) Excluded (Expired) Exc…" at bounding box center [263, 57] width 48 height 9
click at [239, 53] on select "Choose an option... Pending Applied Excluded (Questions) Excluded (Expired) Exc…" at bounding box center [263, 57] width 48 height 9
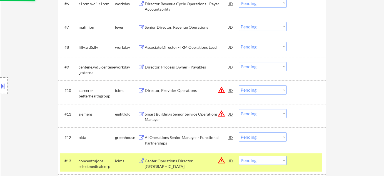
scroll to position [379, 0]
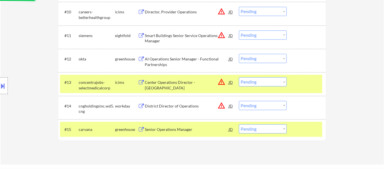
select select ""pending""
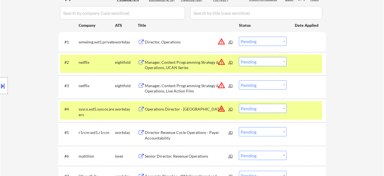
scroll to position [50, 0]
